Goal: Complete application form

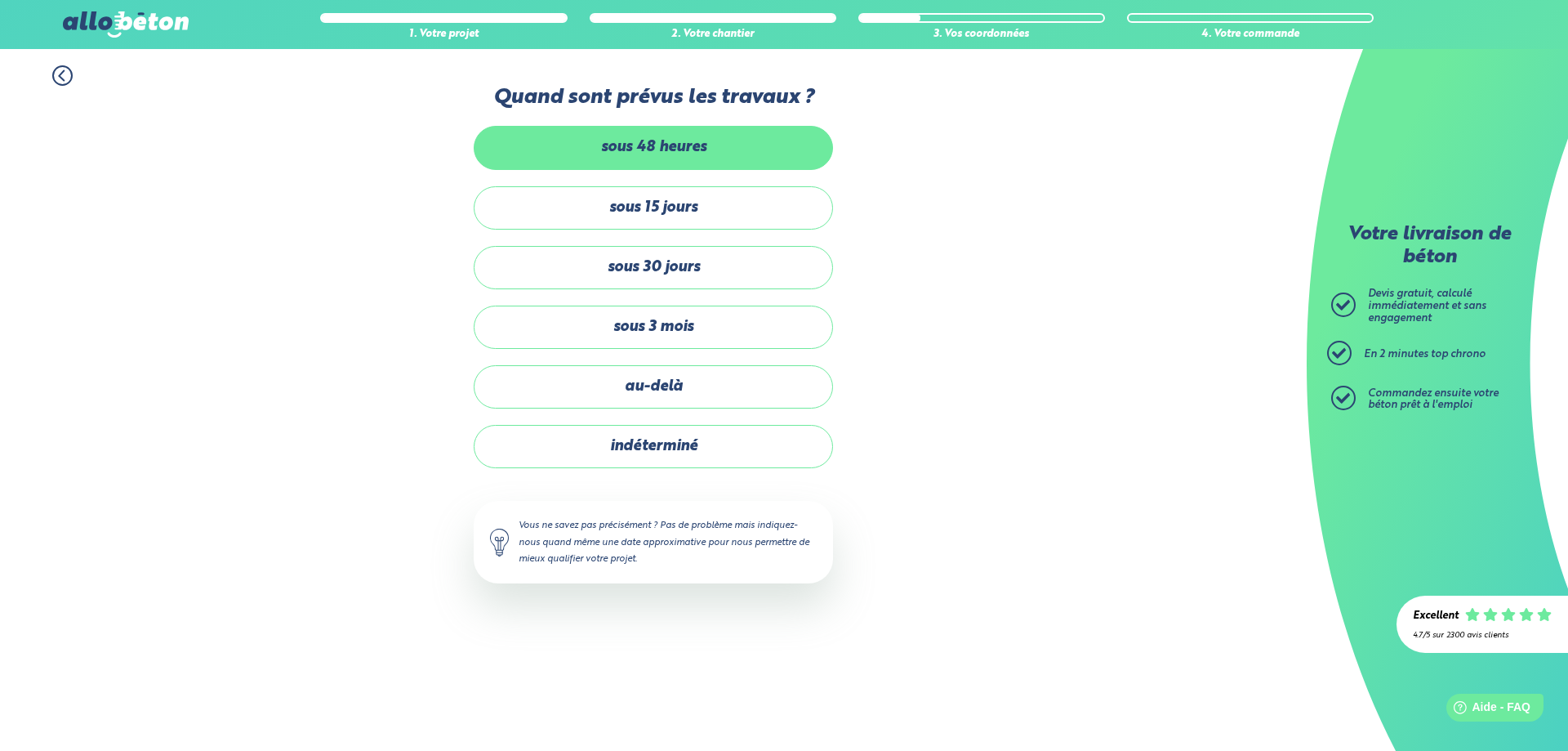
click at [682, 142] on label "sous 48 heures" at bounding box center [652, 147] width 359 height 43
click at [0, 0] on input "sous 48 heures" at bounding box center [0, 0] width 0 height 0
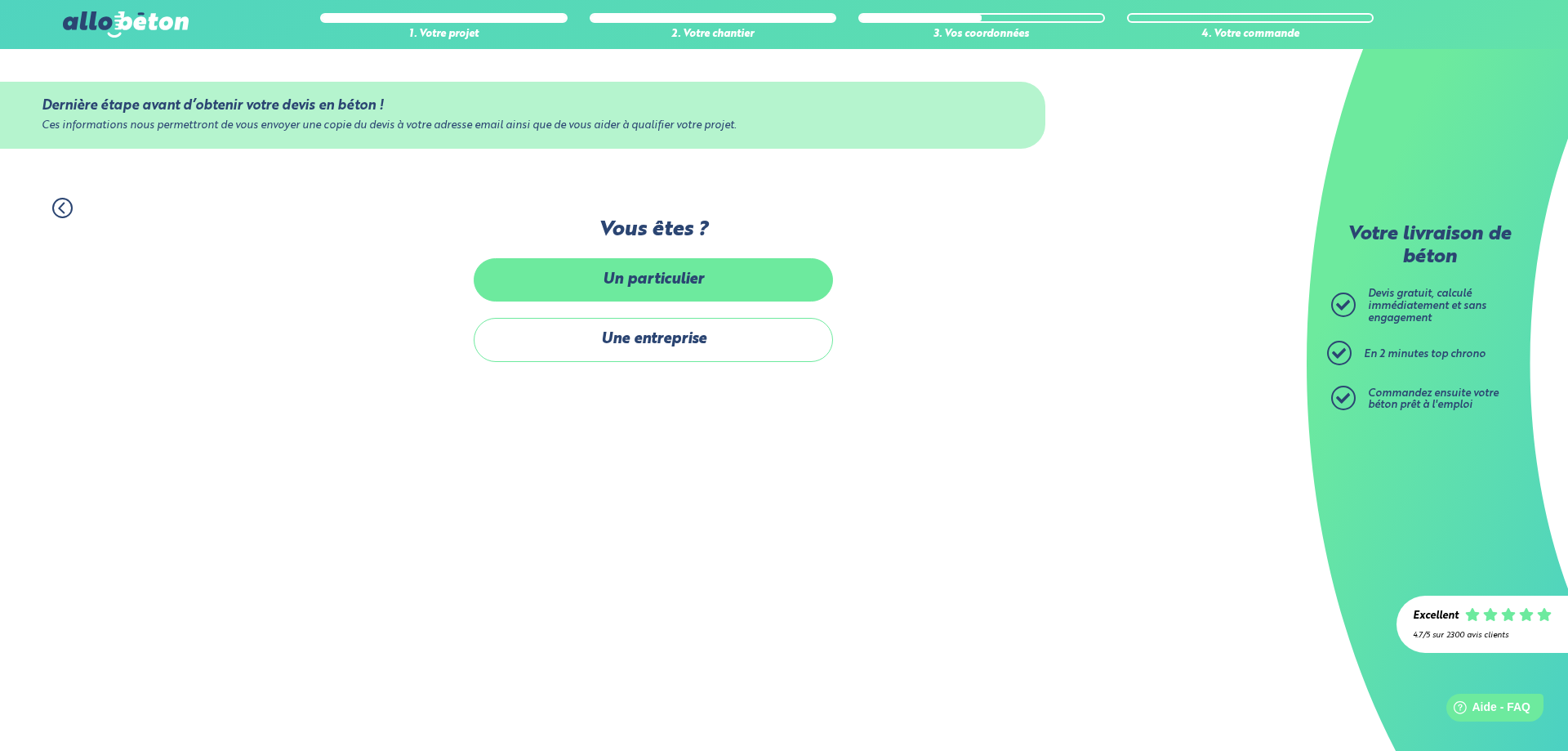
click at [709, 272] on label "Un particulier" at bounding box center [652, 279] width 359 height 43
click at [0, 0] on input "Un particulier" at bounding box center [0, 0] width 0 height 0
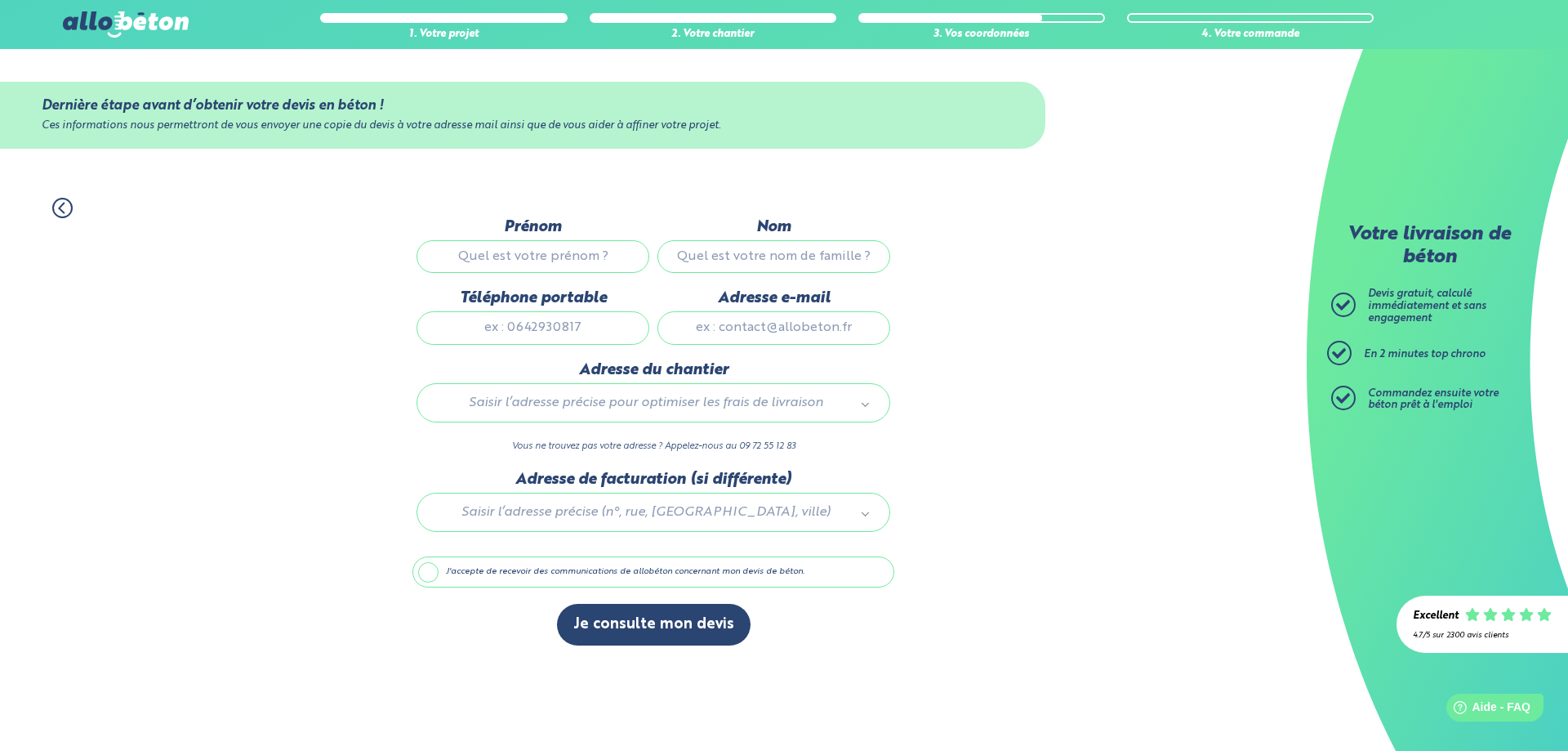
click at [582, 257] on input "Prénom" at bounding box center [532, 257] width 233 height 33
type input "[PERSON_NAME]"
type input "herbelot"
type input "0673688548"
type input "[EMAIL_ADDRESS][PERSON_NAME][DOMAIN_NAME]"
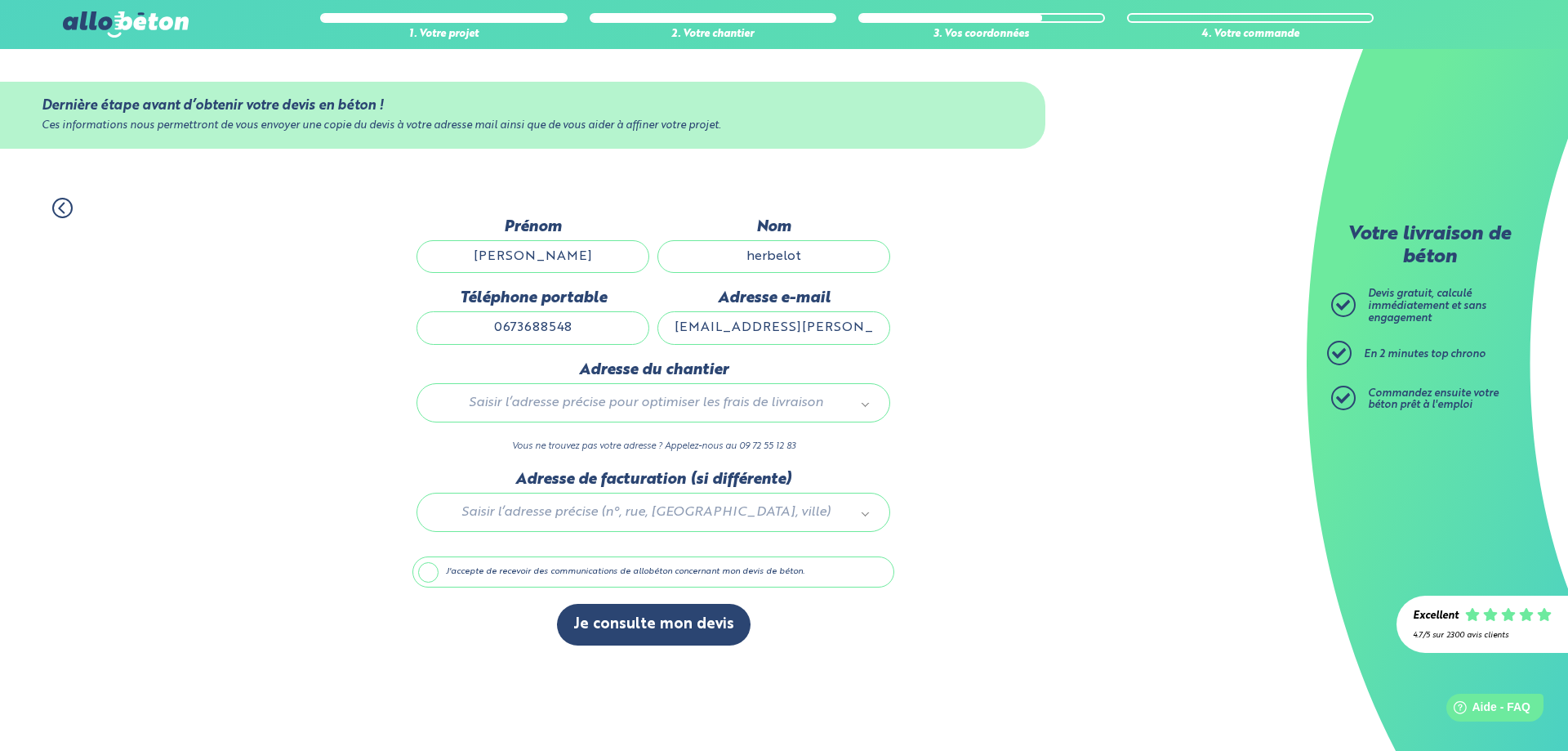
type input "[STREET_ADDRESS]"
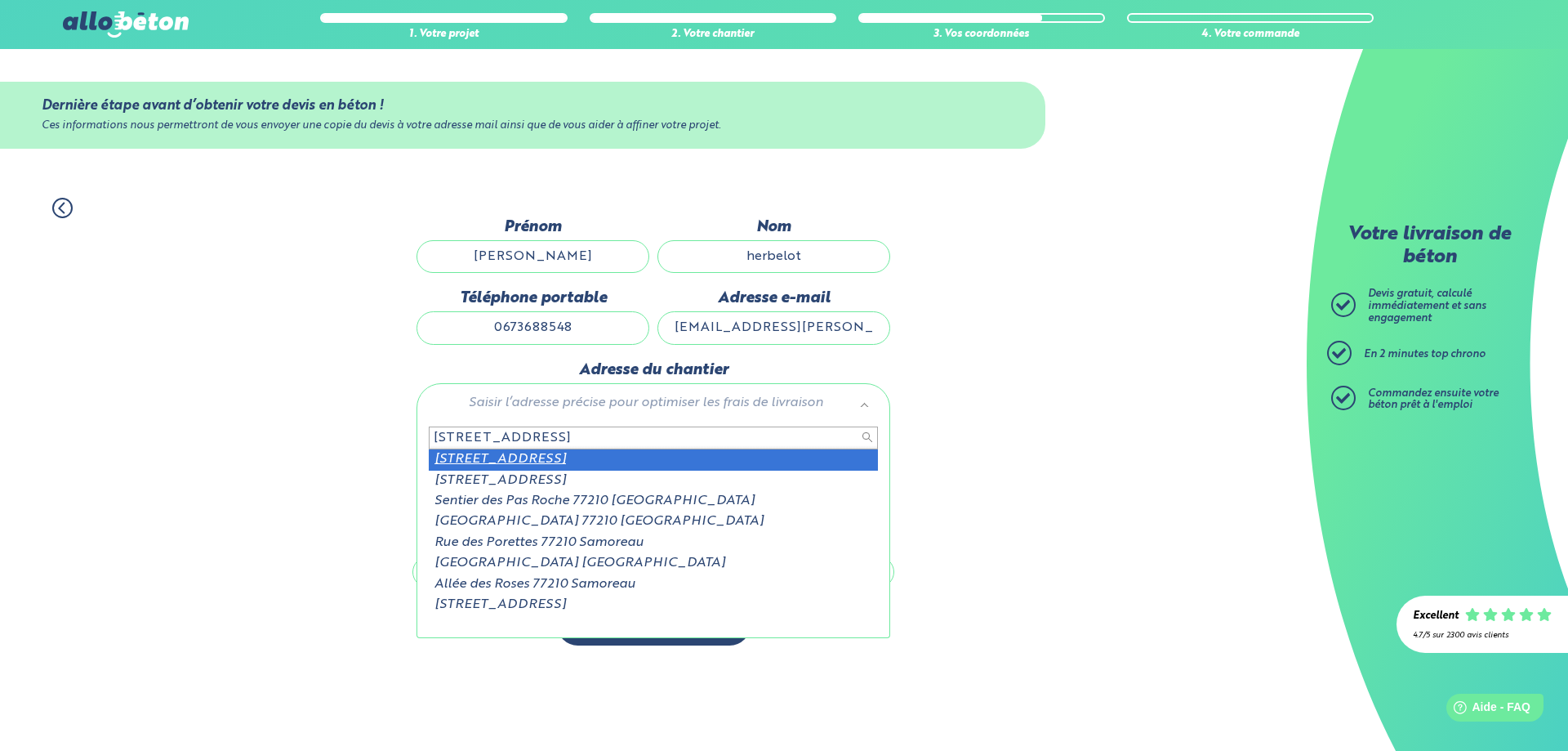
scroll to position [2, 0]
drag, startPoint x: 721, startPoint y: 436, endPoint x: 448, endPoint y: 452, distance: 273.5
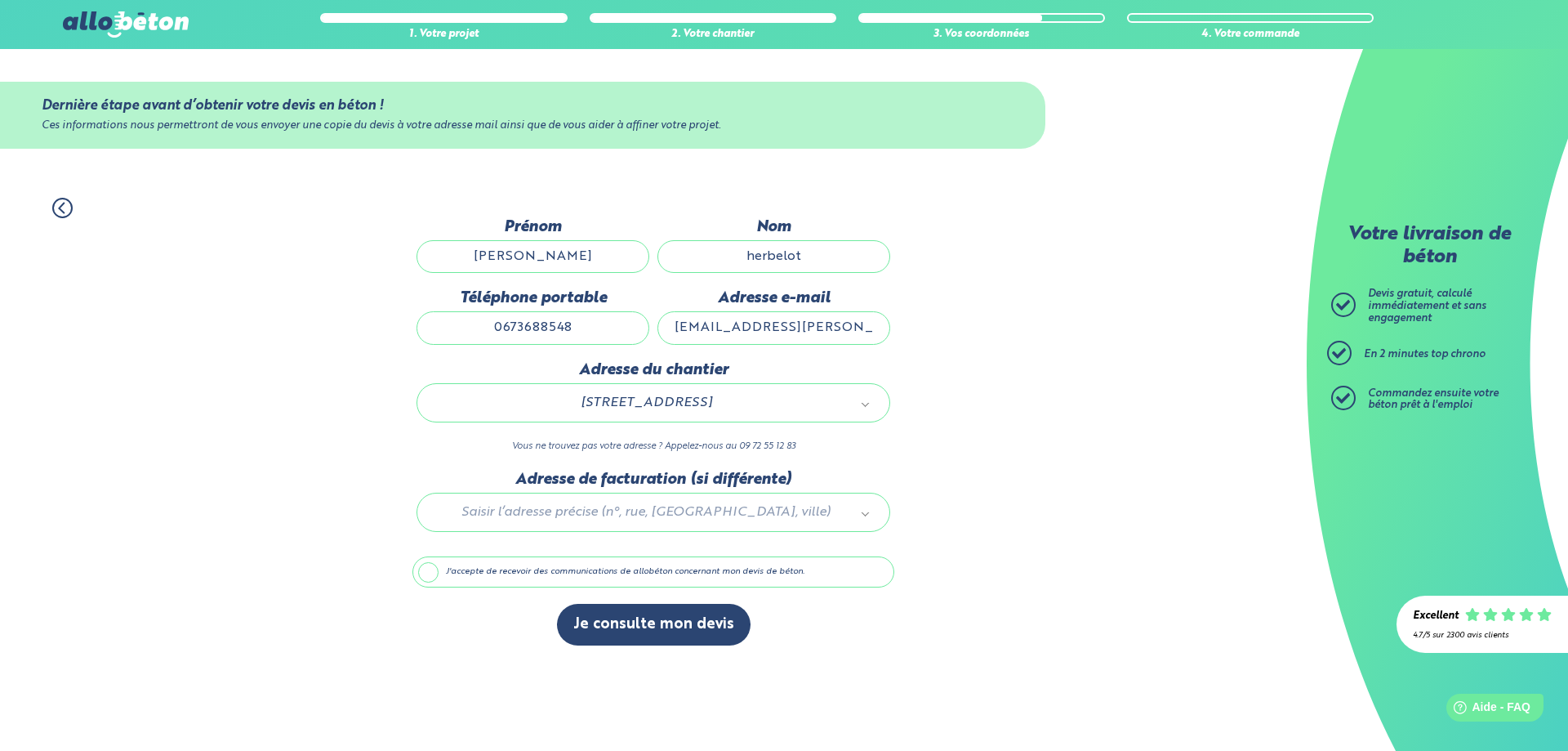
click at [436, 447] on p "Vous ne trouvez pas votre adresse ? Appelez-nous au 09 72 55 12 83" at bounding box center [652, 447] width 473 height 15
drag, startPoint x: 779, startPoint y: 401, endPoint x: 486, endPoint y: 416, distance: 293.4
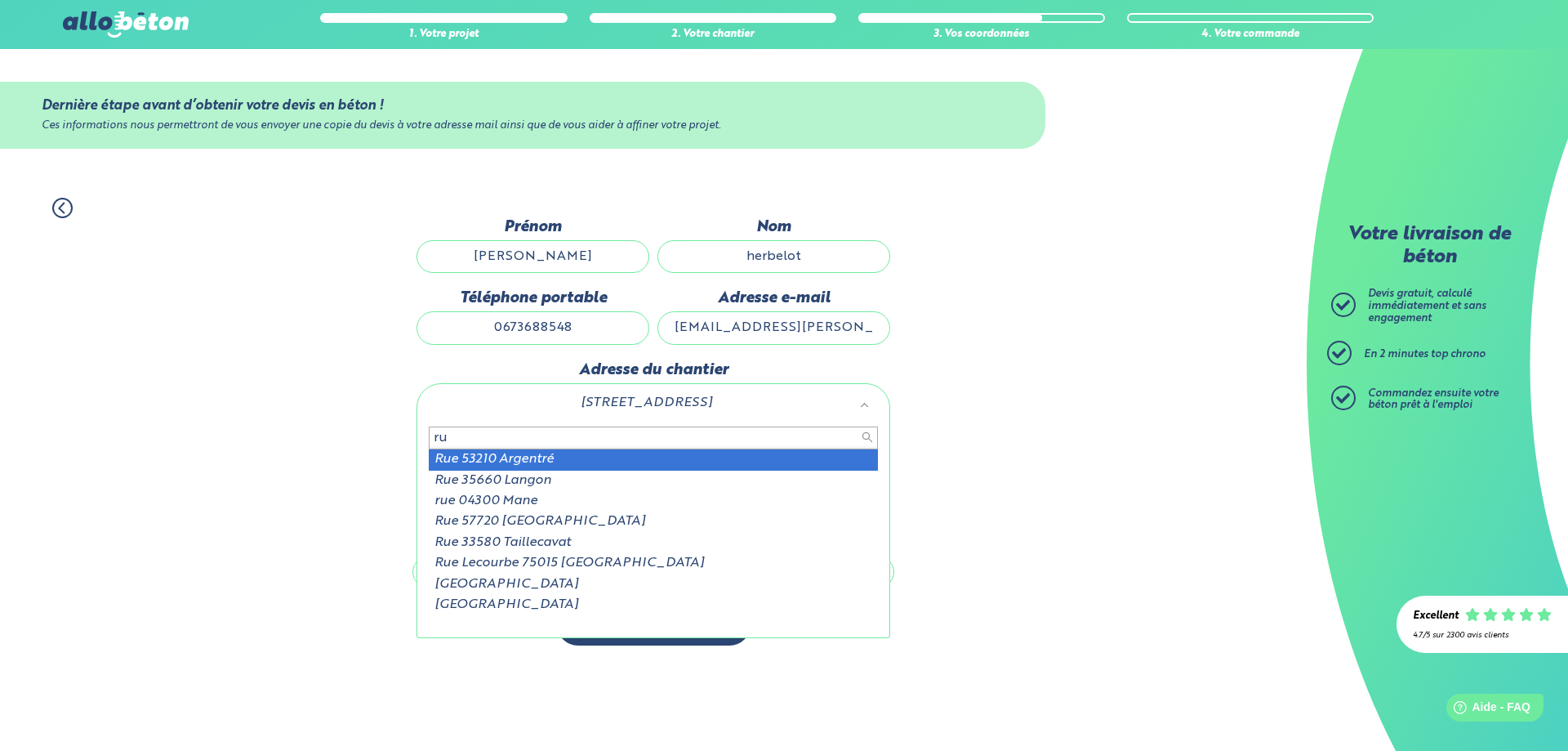
type input "r"
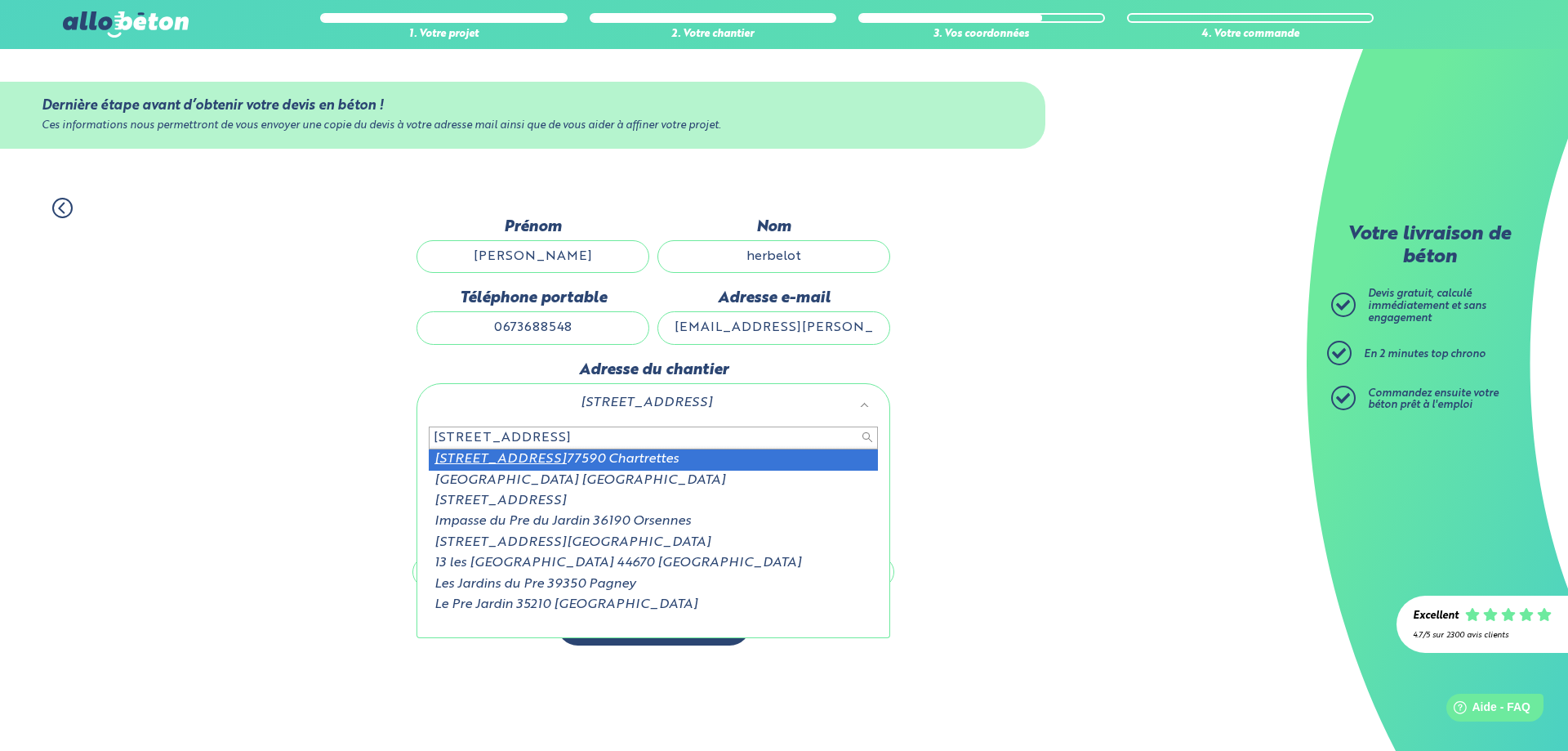
type input "[STREET_ADDRESS]"
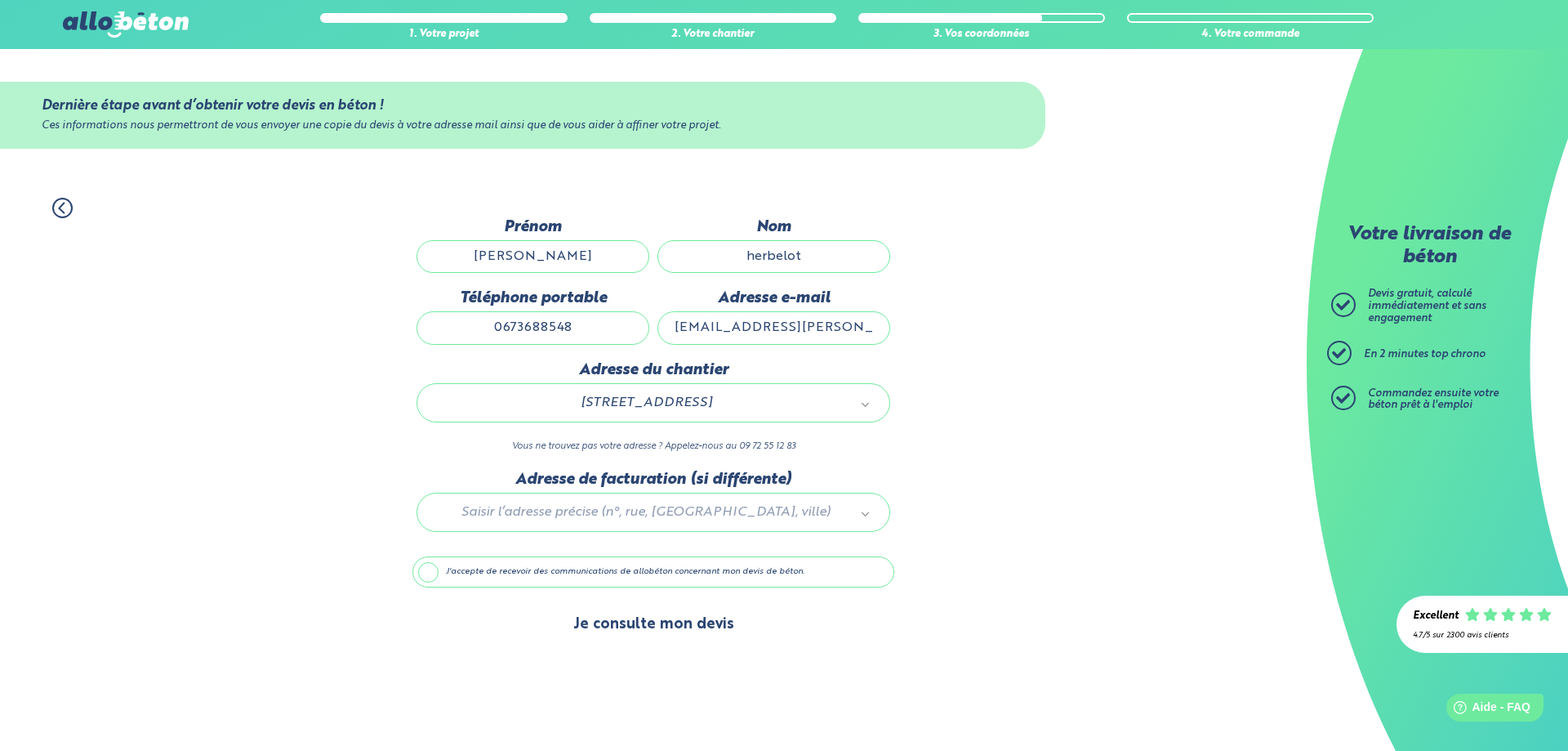
click at [631, 621] on button "Je consulte mon devis" at bounding box center [653, 625] width 193 height 42
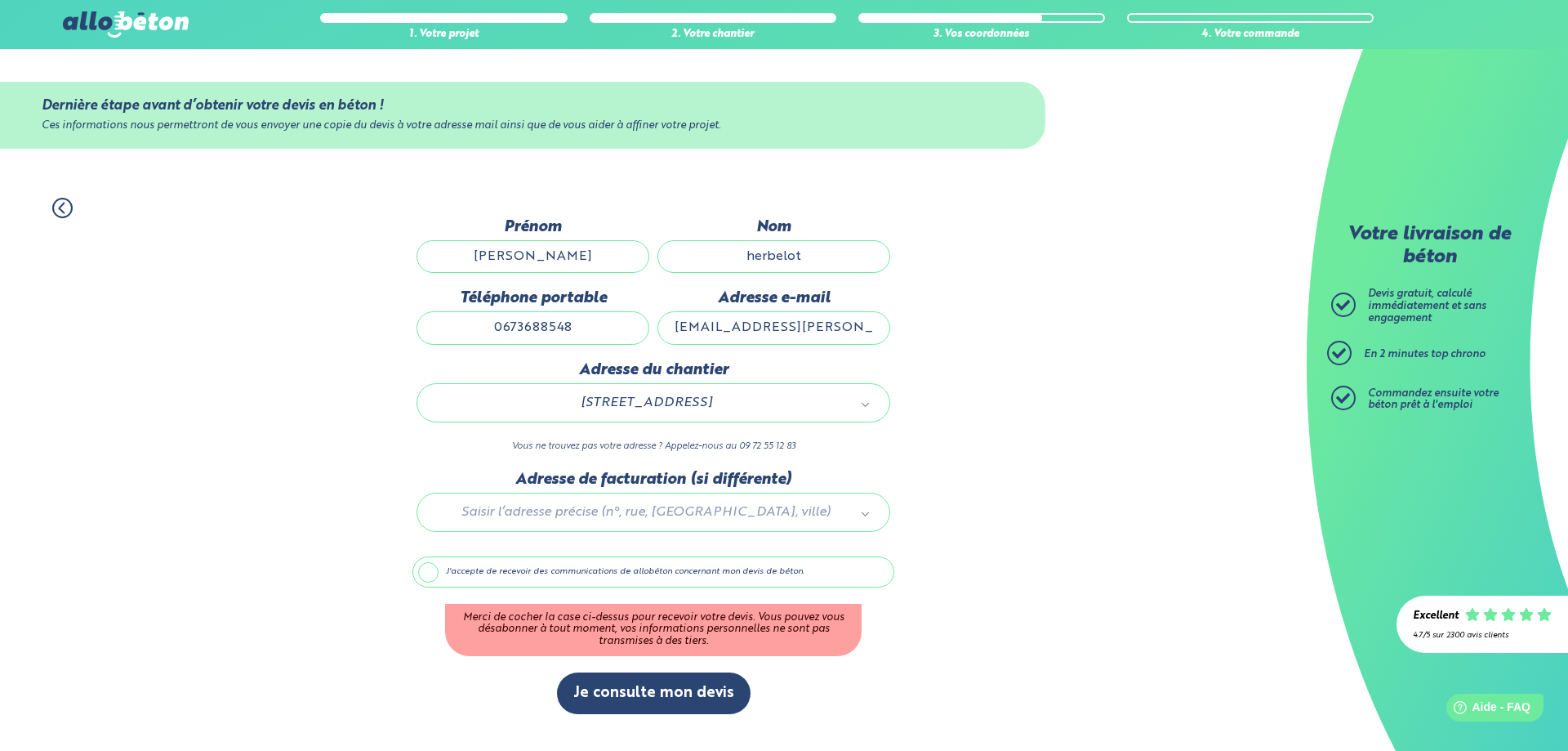
click at [419, 577] on label "J'accepte de recevoir des communications de allobéton concernant mon devis de b…" at bounding box center [652, 571] width 482 height 31
click at [0, 0] on input "J'accepte de recevoir des communications de allobéton concernant mon devis de b…" at bounding box center [0, 0] width 0 height 0
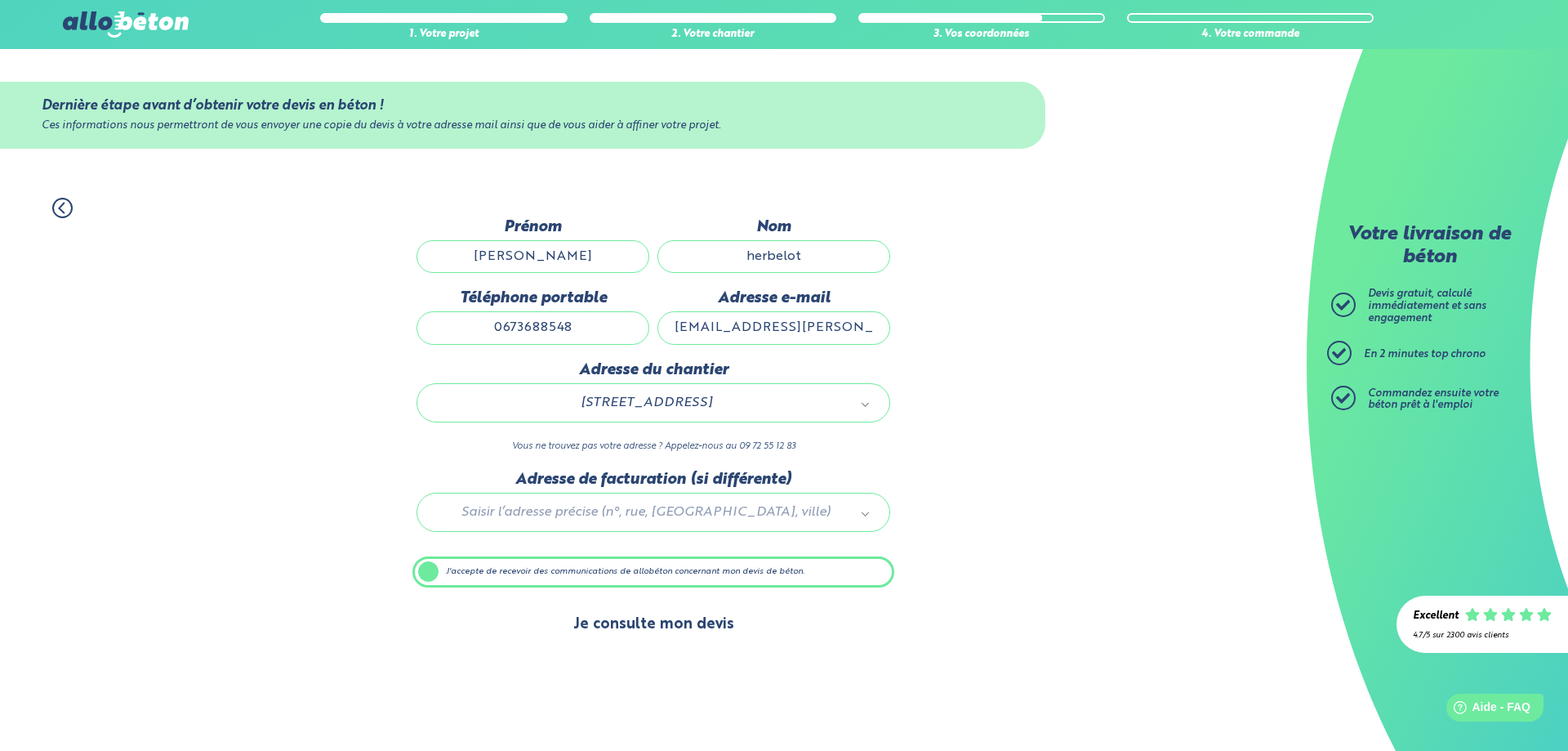
click at [656, 616] on button "Je consulte mon devis" at bounding box center [653, 625] width 193 height 42
